Goal: Contribute content: Add original content to the website for others to see

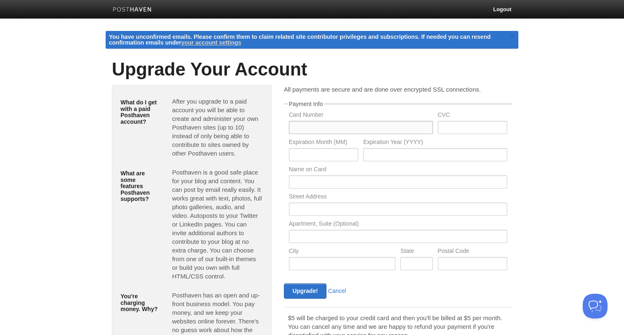
click at [389, 125] on input "text" at bounding box center [361, 127] width 144 height 13
type input "5229439503141800"
type input "870"
type input "05"
type input "2029"
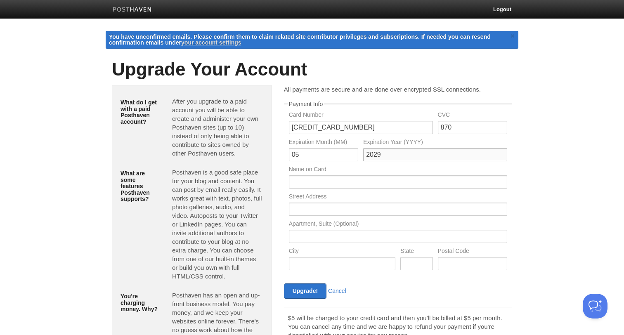
type input "Haoguo WU"
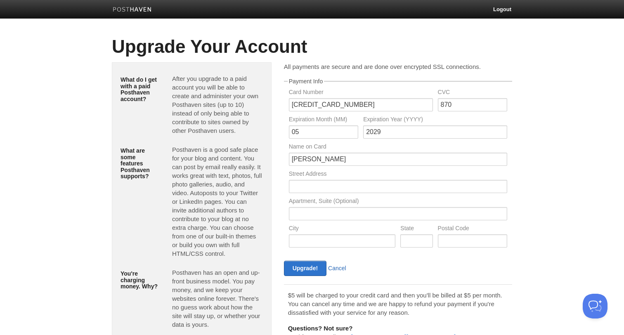
click at [340, 269] on link "Cancel" at bounding box center [337, 268] width 18 height 7
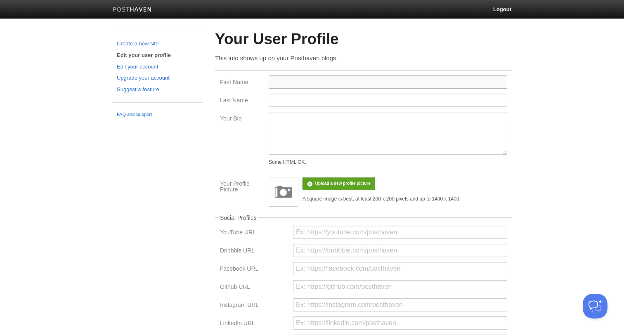
click at [314, 82] on input "First Name" at bounding box center [388, 81] width 238 height 13
type input "Haoguo"
type input "WU"
click at [315, 324] on input "url" at bounding box center [400, 322] width 214 height 13
paste input "https://www.linkedin.com/in/haoguowu/"
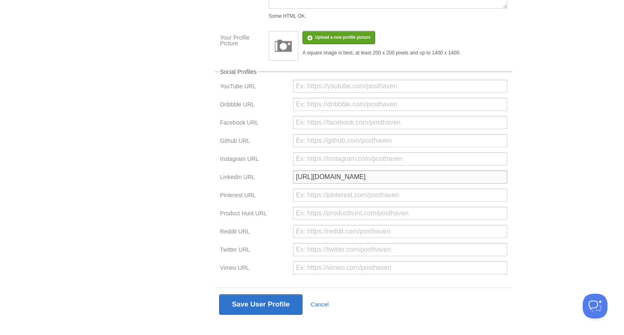
scroll to position [159, 0]
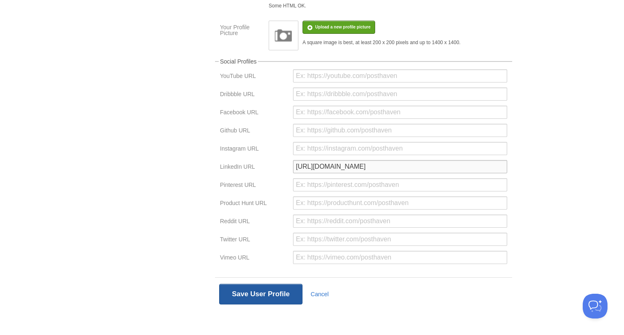
type input "https://www.linkedin.com/in/haoguowu/"
click at [268, 295] on button "Save User Profile" at bounding box center [260, 294] width 83 height 21
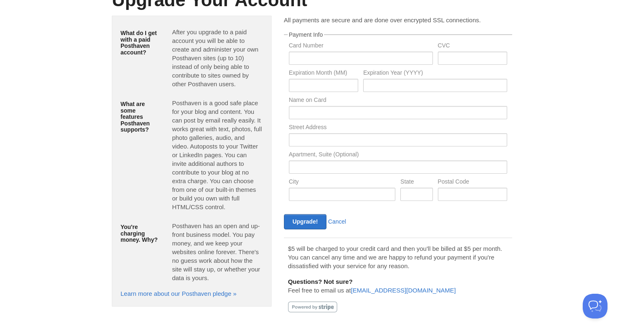
scroll to position [31, 0]
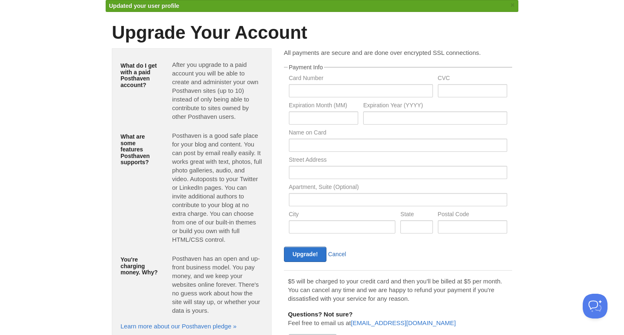
click at [338, 252] on link "Cancel" at bounding box center [337, 254] width 18 height 7
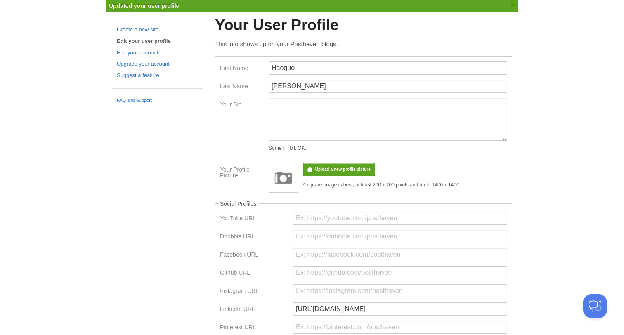
click at [154, 31] on link "Create a new site" at bounding box center [157, 30] width 81 height 9
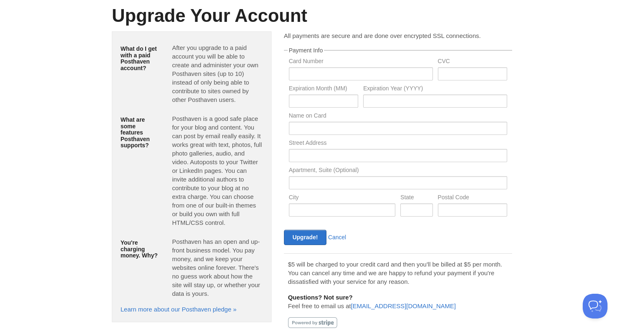
scroll to position [47, 0]
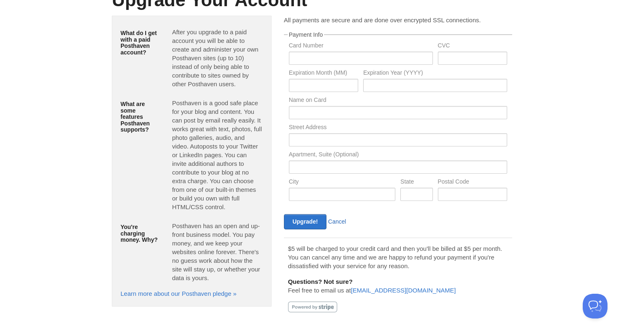
click at [340, 220] on link "Cancel" at bounding box center [337, 221] width 18 height 7
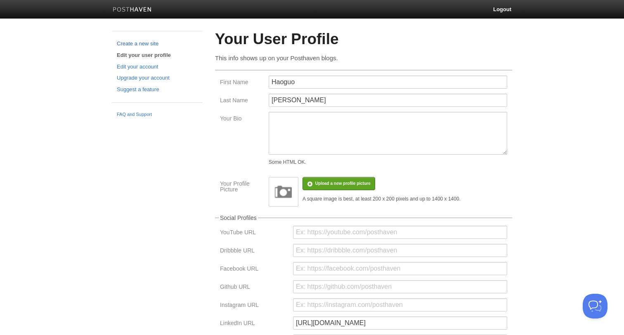
click at [141, 46] on link "Create a new site" at bounding box center [157, 44] width 81 height 9
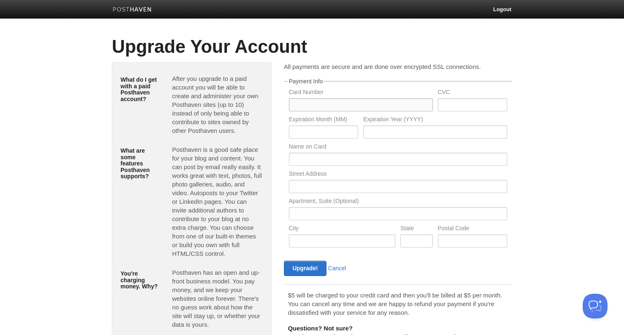
click at [309, 102] on input "text" at bounding box center [361, 104] width 144 height 13
type input "5229439503141800"
type input "870"
type input "05"
type input "2029"
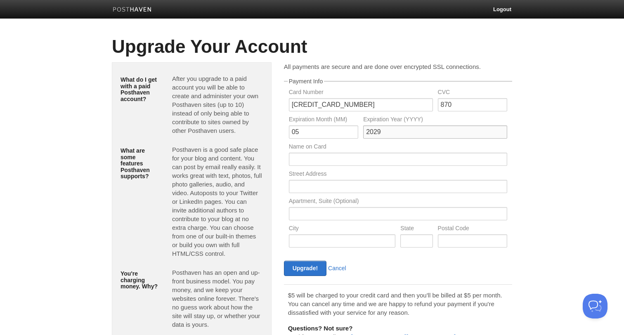
type input "Haoguo WU"
click at [331, 185] on input "text" at bounding box center [398, 186] width 218 height 13
type input "Flat 5, Marathon Hose"
type input "London"
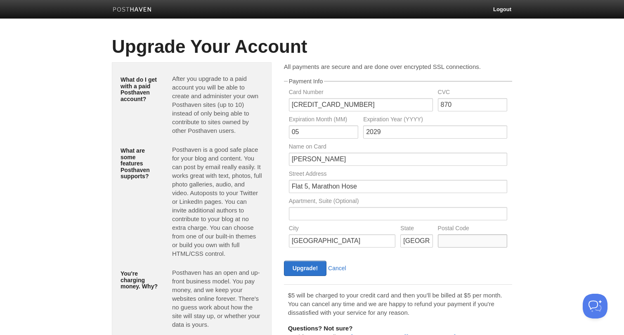
type input "HA90GE"
click at [353, 262] on div "Upgrade! Cancel" at bounding box center [339, 268] width 117 height 15
click at [301, 268] on input "Upgrade!" at bounding box center [305, 268] width 42 height 15
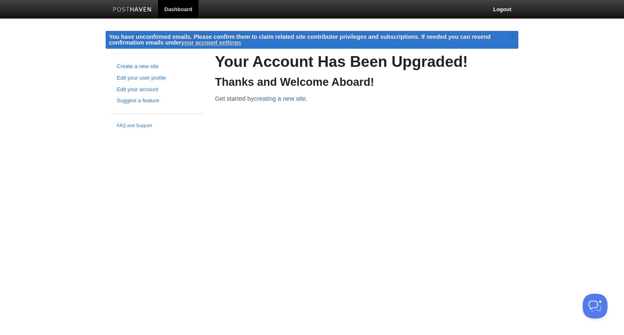
click at [290, 98] on link "creating a new site." at bounding box center [280, 98] width 53 height 7
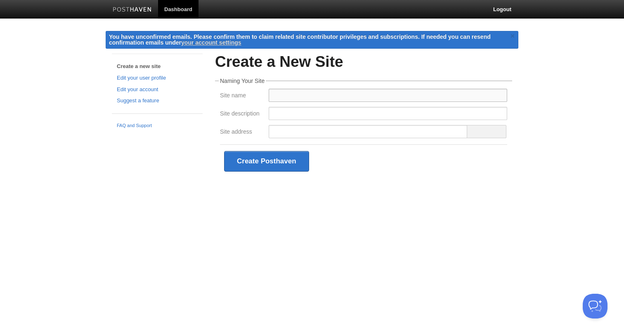
click at [283, 92] on input "Site name" at bounding box center [388, 95] width 238 height 13
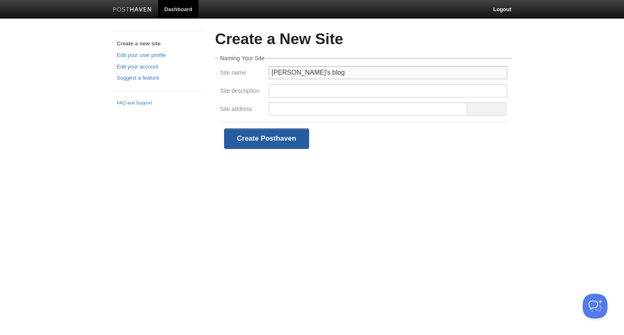
type input "[PERSON_NAME]'s blog"
click at [281, 139] on button "Create Posthaven" at bounding box center [266, 138] width 85 height 21
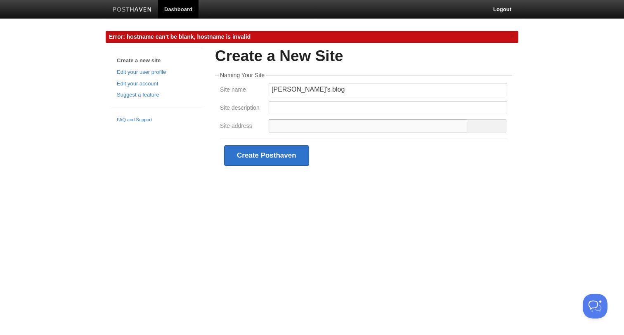
click at [285, 128] on input "Site address" at bounding box center [368, 125] width 199 height 13
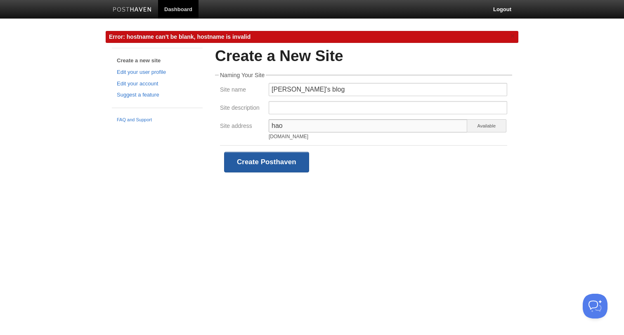
type input "hao"
click at [284, 166] on button "Create Posthaven" at bounding box center [266, 162] width 85 height 21
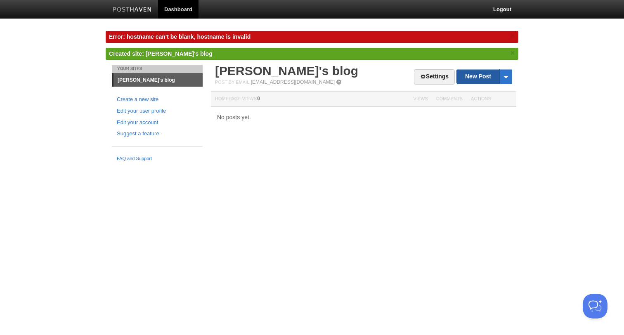
click at [478, 73] on link "New Post" at bounding box center [484, 76] width 55 height 14
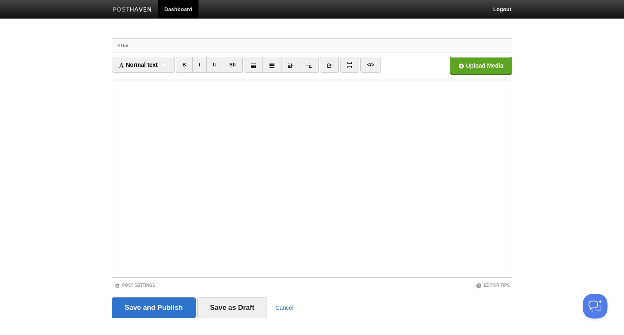
paste input "The missing ContextVar in FastAPI: Analysis of Async Task Isolation Issues"
type input "The missing ContextVar in FastAPI: Analysis of Async Task Isolation Issues"
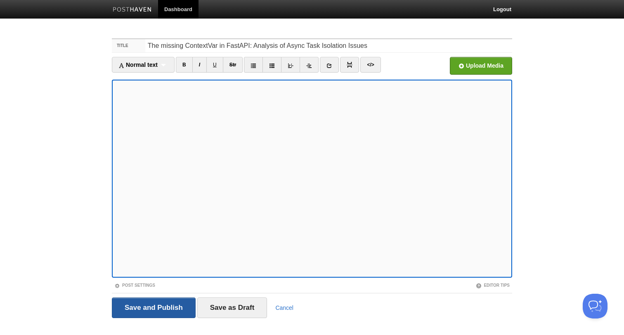
click at [165, 305] on input "Save and Publish" at bounding box center [154, 307] width 84 height 21
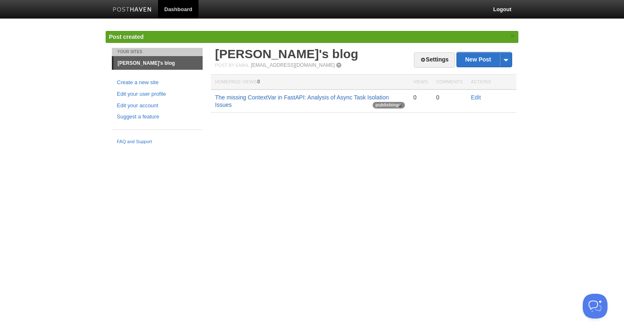
click at [275, 94] on link "The missing ContextVar in FastAPI: Analysis of Async Task Isolation Issues" at bounding box center [302, 101] width 174 height 14
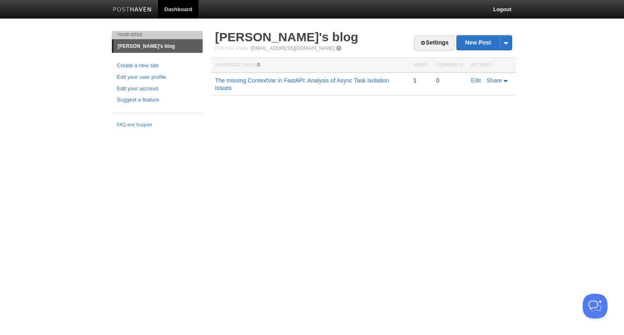
click at [304, 78] on link "The missing ContextVar in FastAPI: Analysis of Async Task Isolation Issues" at bounding box center [302, 84] width 174 height 14
click at [474, 85] on td "Edit Share" at bounding box center [490, 84] width 49 height 23
click at [476, 82] on link "Edit" at bounding box center [476, 80] width 10 height 7
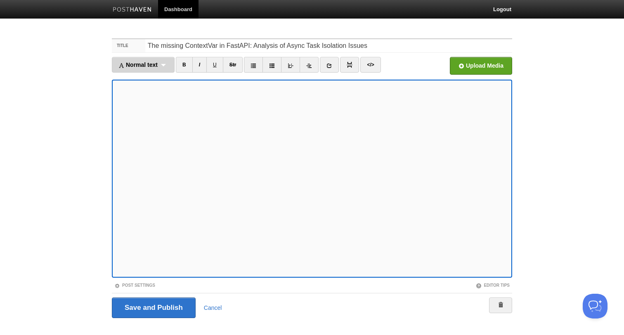
click at [163, 66] on div "Normal text Normal text Heading 1 Heading 2 Heading 3" at bounding box center [143, 65] width 63 height 16
click at [78, 97] on body "Dashboard Logout You have unconfirmed emails. Please confirm them to claim rela…" at bounding box center [312, 174] width 624 height 349
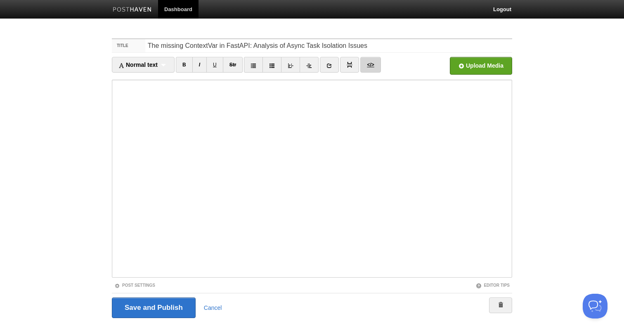
click at [369, 64] on link "</>" at bounding box center [370, 65] width 20 height 16
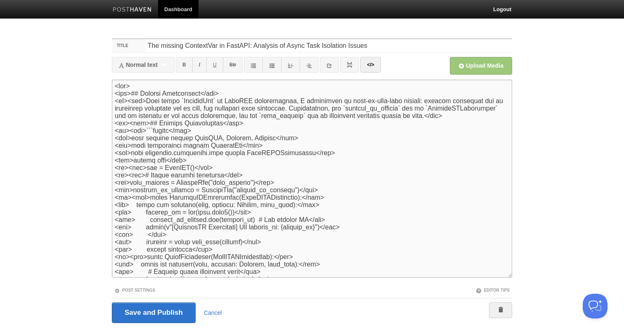
click at [342, 170] on textarea at bounding box center [312, 179] width 400 height 198
click at [331, 151] on textarea at bounding box center [312, 179] width 400 height 198
click at [324, 159] on textarea at bounding box center [312, 179] width 400 height 198
paste textarea "</div> <br><div>```python</div> <div>class UserExtractionMiddleware(BaseHTTPMid…"
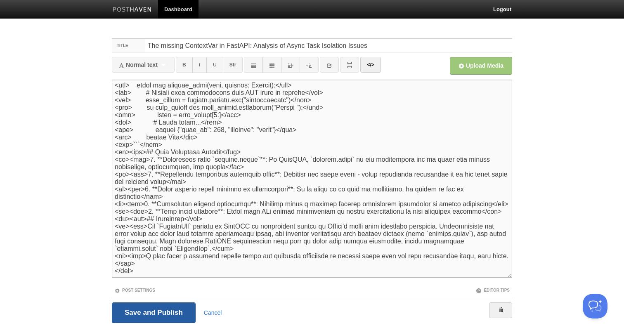
type textarea "<div> <div>## Problem Description</div> <br><div>When using `ContextVar` in Fas…"
click at [159, 307] on input "Save and Publish" at bounding box center [154, 312] width 84 height 21
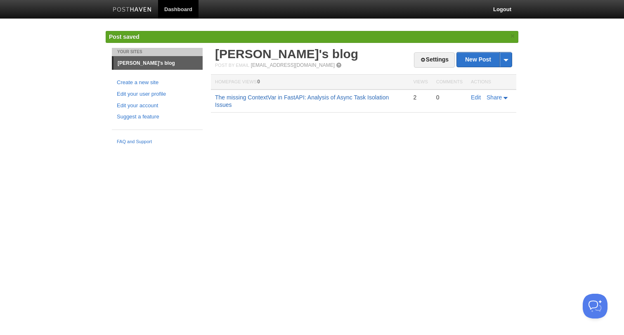
click at [363, 98] on link "The missing ContextVar in FastAPI: Analysis of Async Task Isolation Issues" at bounding box center [302, 101] width 174 height 14
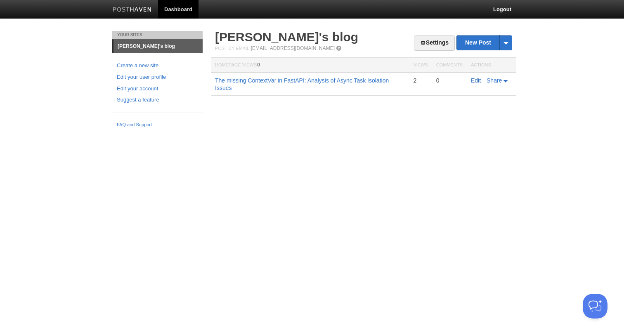
click at [474, 79] on link "Edit" at bounding box center [476, 80] width 10 height 7
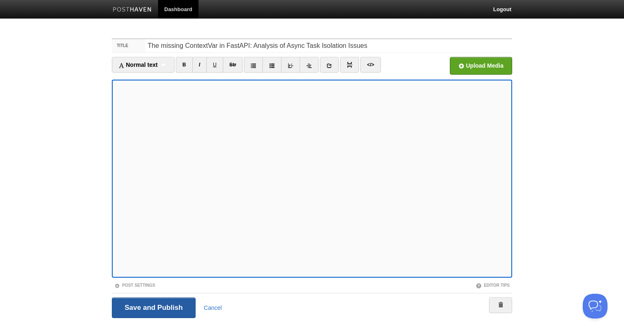
click at [146, 307] on input "Save and Publish" at bounding box center [154, 307] width 84 height 21
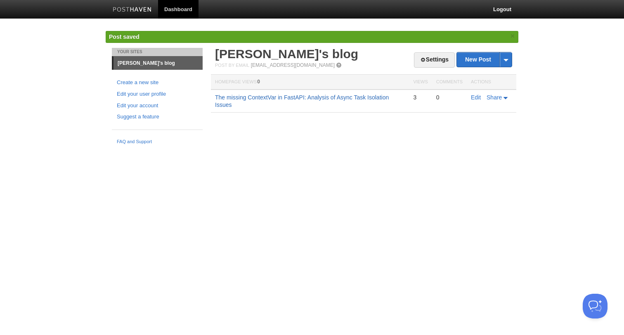
click at [290, 98] on link "The missing ContextVar in FastAPI: Analysis of Async Task Isolation Issues" at bounding box center [302, 101] width 174 height 14
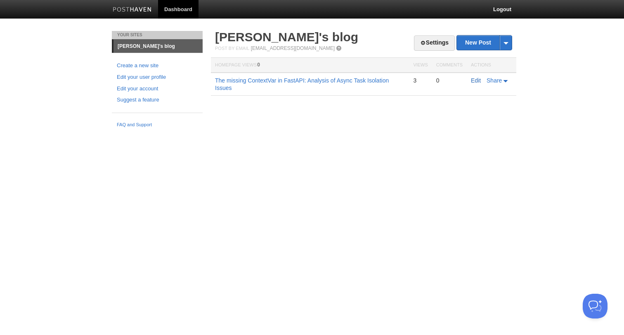
click at [477, 82] on link "Edit" at bounding box center [476, 80] width 10 height 7
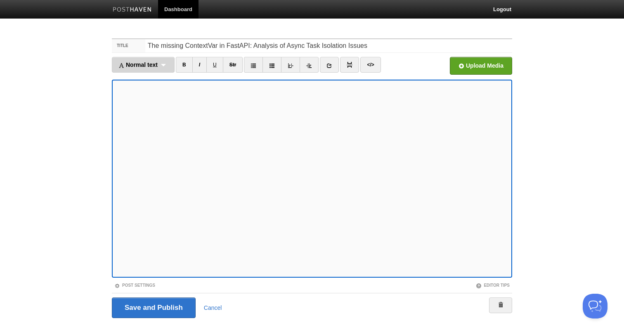
click at [144, 63] on span "Normal text" at bounding box center [137, 64] width 39 height 7
click at [143, 75] on link "Normal text" at bounding box center [143, 79] width 62 height 12
type textarea "<div> <div>&lt;!DOCTYPE html&gt;</div> <div>&lt;html lang="en"&gt;</div> <div>&…"
click at [371, 68] on link "</>" at bounding box center [363, 65] width 20 height 16
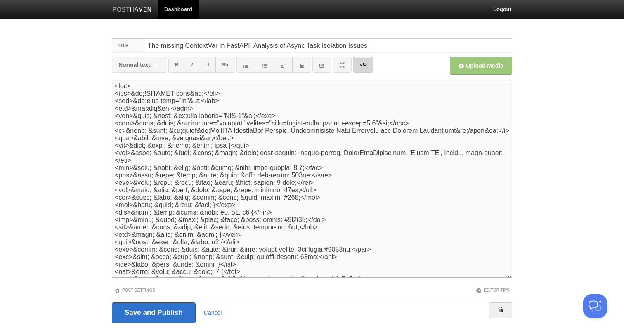
click at [370, 67] on link "</>" at bounding box center [363, 65] width 20 height 16
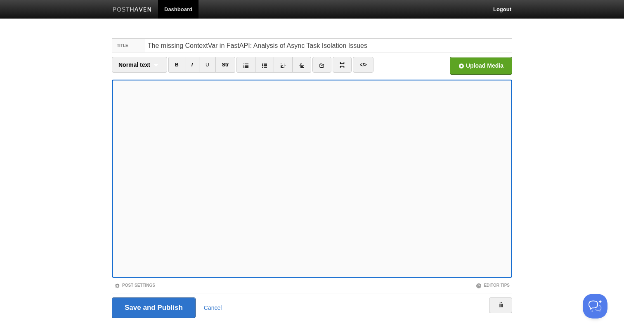
click at [182, 7] on link "Dashboard" at bounding box center [178, 9] width 40 height 19
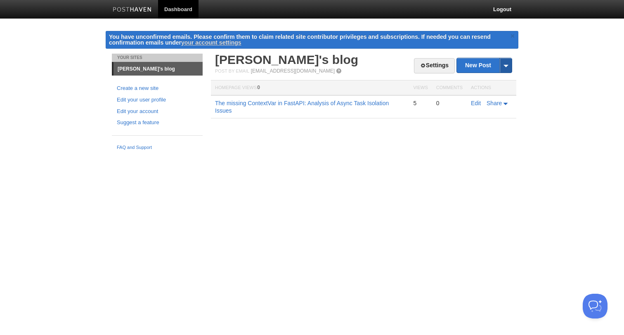
click at [508, 66] on span at bounding box center [505, 65] width 12 height 14
click at [483, 66] on link "New Post" at bounding box center [484, 65] width 55 height 14
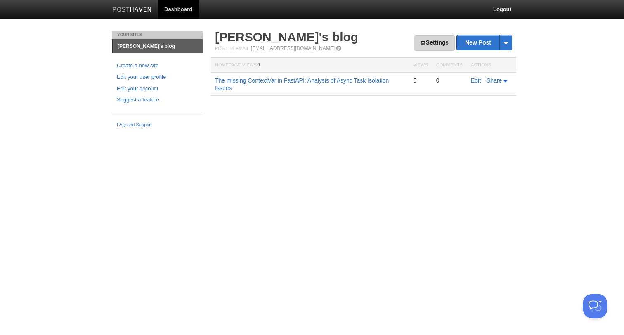
click at [431, 42] on link "Settings" at bounding box center [434, 42] width 41 height 15
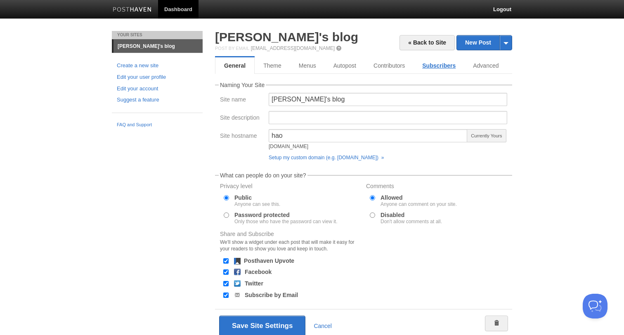
click at [440, 68] on link "Subscribers" at bounding box center [438, 65] width 51 height 16
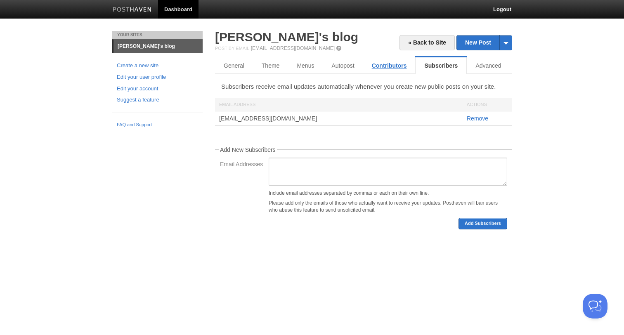
click at [410, 64] on link "Contributors" at bounding box center [389, 65] width 52 height 16
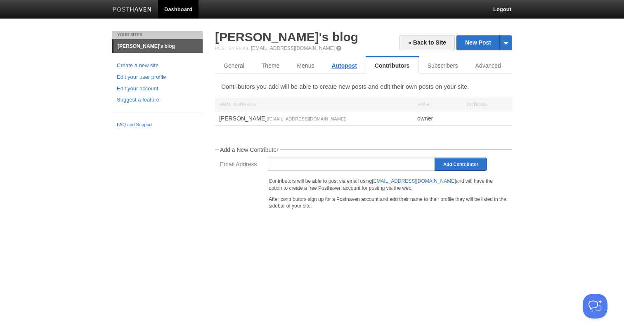
click at [346, 68] on link "Autopost" at bounding box center [344, 65] width 42 height 16
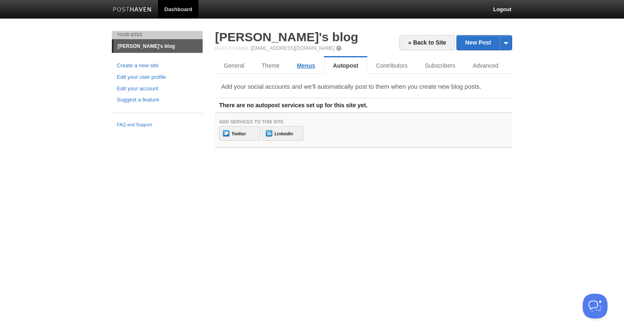
click at [301, 68] on link "Menus" at bounding box center [305, 65] width 35 height 16
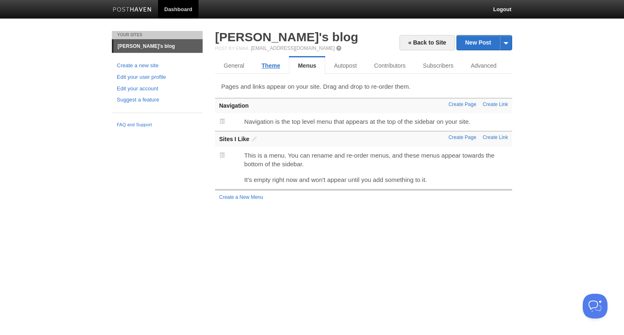
click at [267, 67] on link "Theme" at bounding box center [271, 65] width 36 height 16
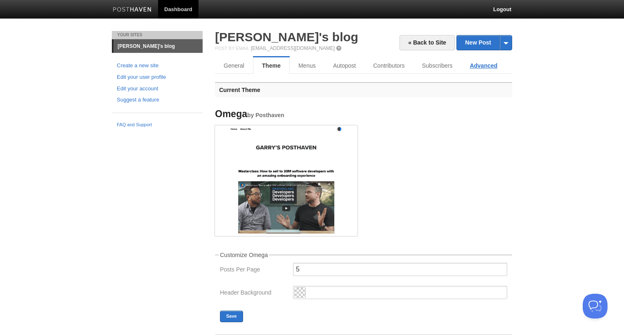
click at [485, 66] on link "Advanced" at bounding box center [483, 65] width 45 height 16
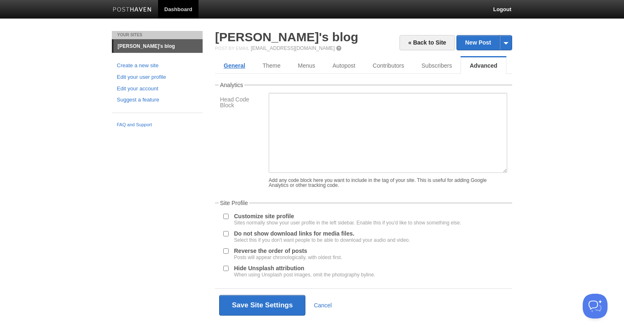
click at [228, 67] on link "General" at bounding box center [234, 65] width 39 height 16
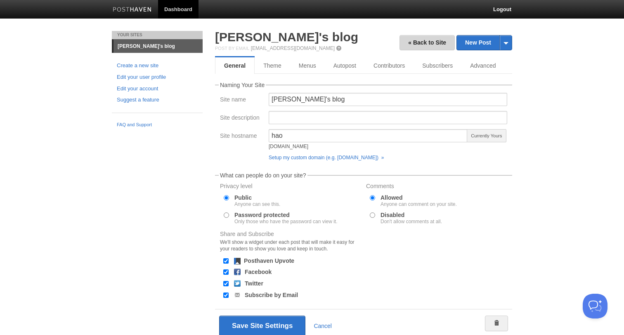
click at [418, 46] on link "« Back to Site" at bounding box center [426, 42] width 55 height 15
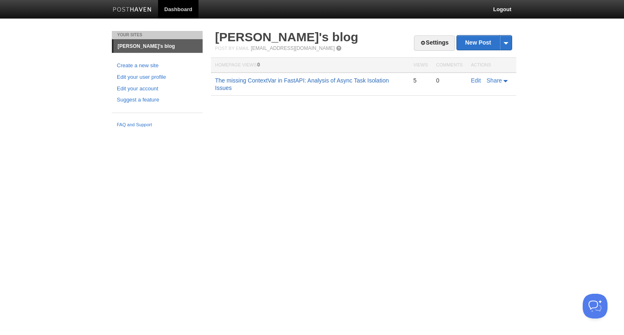
click at [322, 81] on link "The missing ContextVar in FastAPI: Analysis of Async Task Isolation Issues" at bounding box center [302, 84] width 174 height 14
click at [474, 80] on link "Edit" at bounding box center [476, 80] width 10 height 7
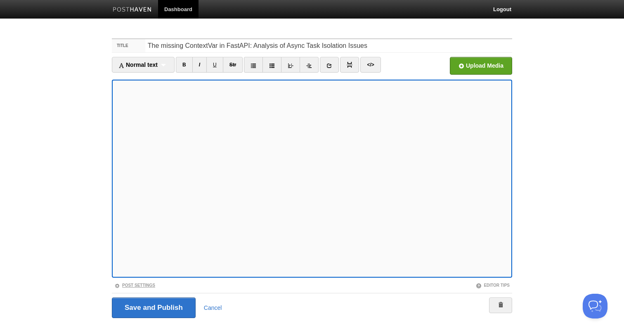
click at [142, 284] on link "Post Settings" at bounding box center [134, 285] width 41 height 5
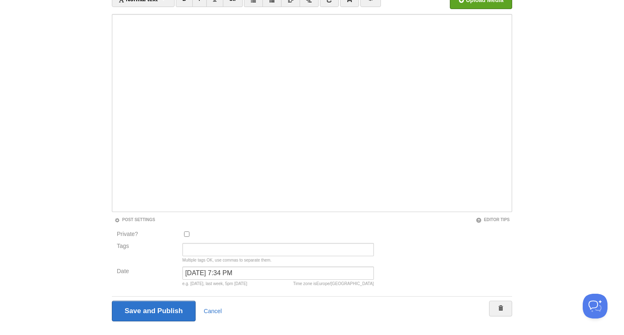
scroll to position [68, 0]
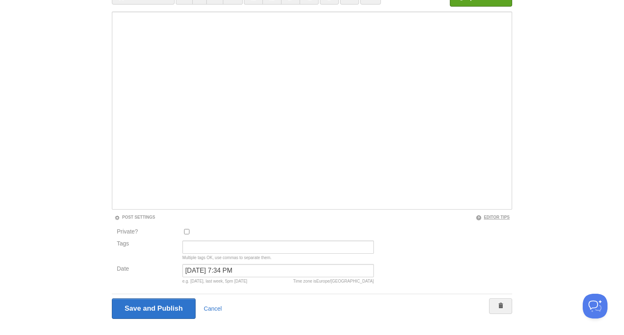
click at [494, 217] on link "Editor Tips" at bounding box center [493, 217] width 34 height 5
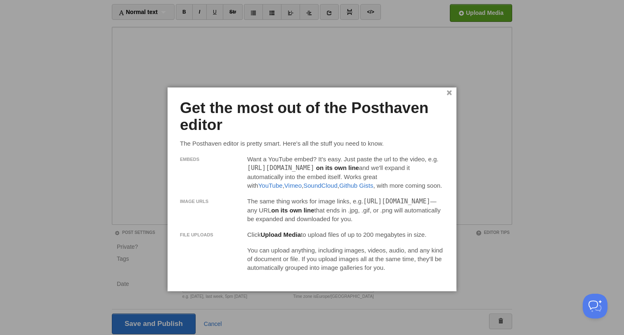
scroll to position [0, 0]
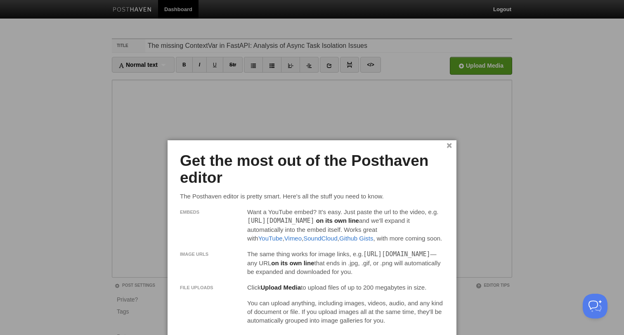
click at [448, 146] on link "×" at bounding box center [448, 146] width 5 height 5
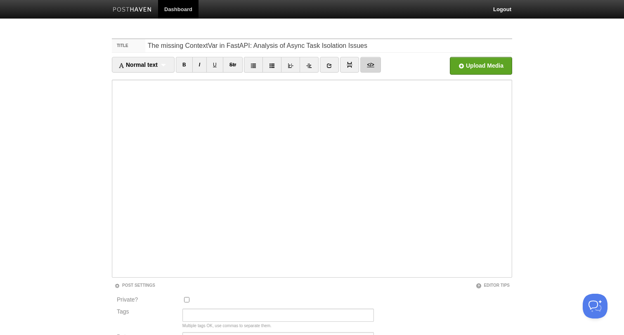
click at [372, 66] on link "</>" at bounding box center [370, 65] width 20 height 16
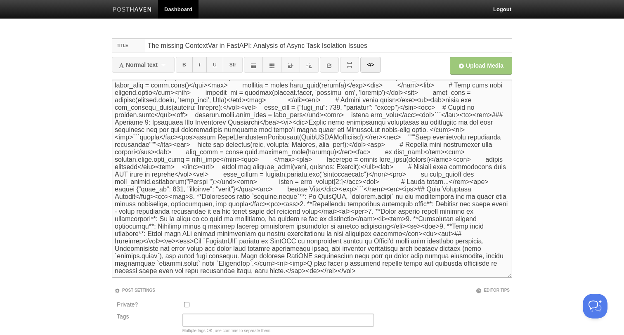
click at [307, 135] on textarea at bounding box center [312, 179] width 400 height 198
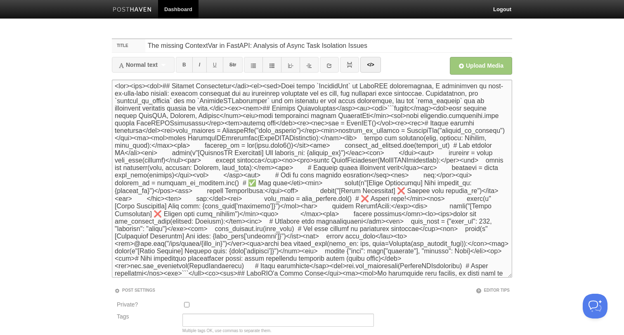
click at [307, 135] on textarea at bounding box center [312, 179] width 400 height 198
click at [285, 135] on textarea at bounding box center [312, 179] width 400 height 198
paste textarea "h2 id="problem-description">Problem Description</h2> <p>When using <code>Contex…"
type textarea "<h2 id="problem-description">Problem Description</h2> <p>When using <code>Conte…"
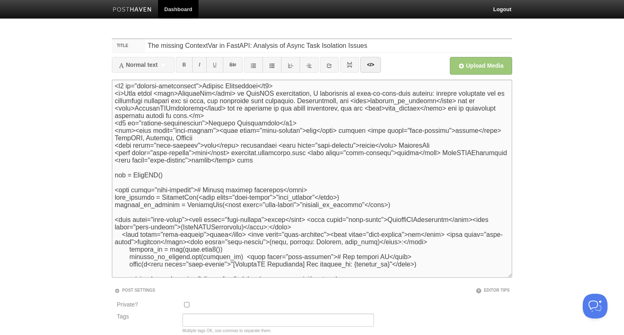
scroll to position [1782, 0]
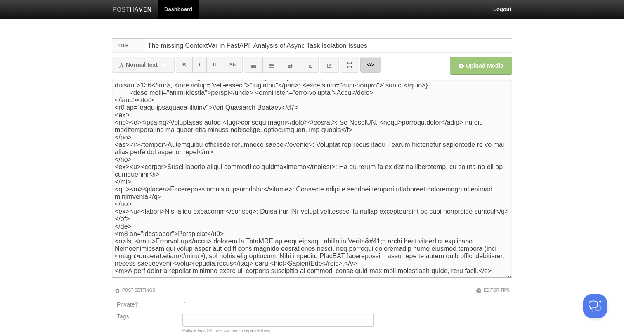
click at [372, 62] on link "</>" at bounding box center [370, 65] width 20 height 16
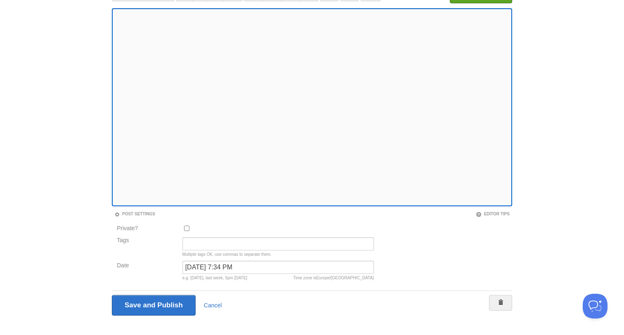
scroll to position [82, 0]
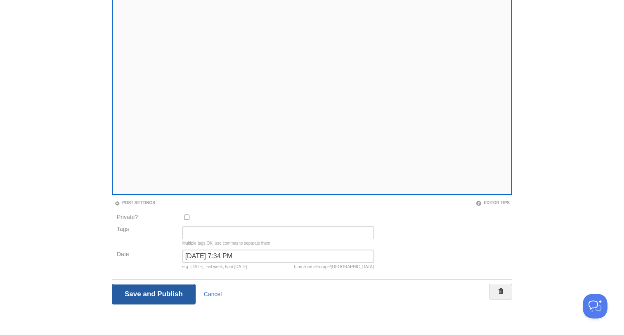
click at [171, 295] on input "Save and Publish" at bounding box center [154, 294] width 84 height 21
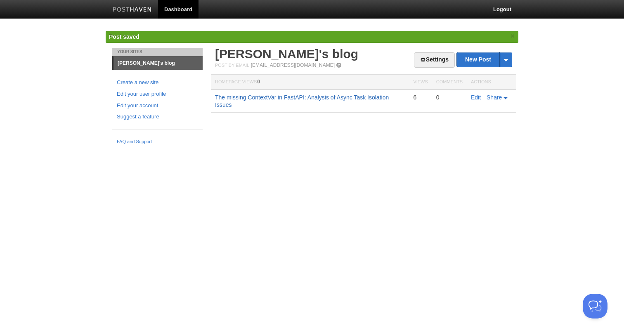
click at [263, 97] on link "The missing ContextVar in FastAPI: Analysis of Async Task Isolation Issues" at bounding box center [302, 101] width 174 height 14
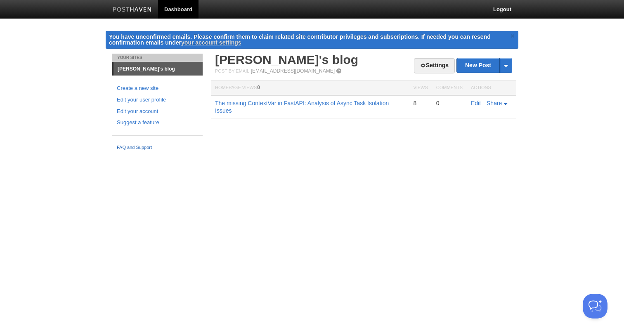
click at [138, 148] on link "FAQ and Support" at bounding box center [157, 147] width 81 height 7
